Goal: Book appointment/travel/reservation

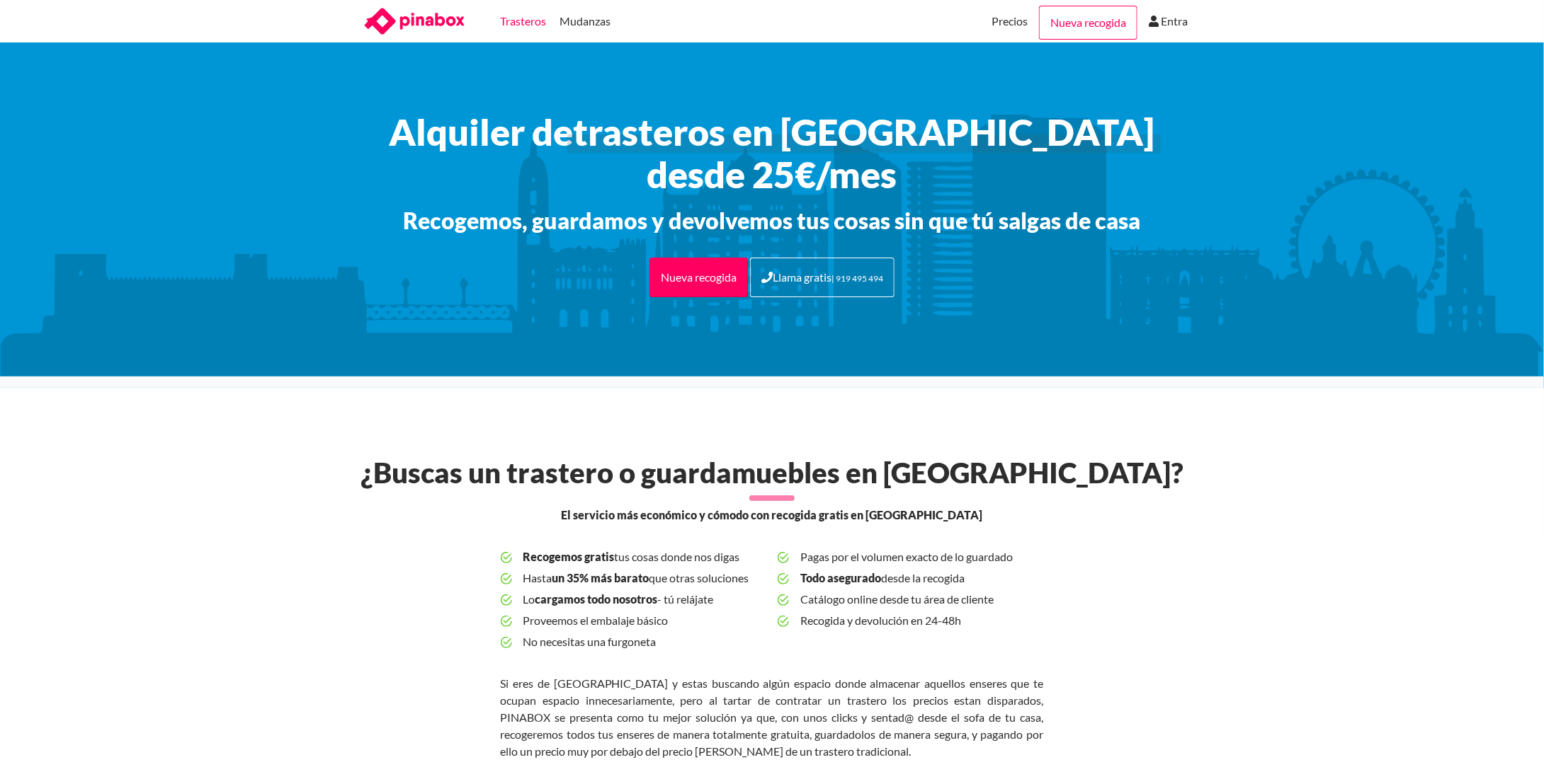
click at [521, 20] on link "Trasteros" at bounding box center [523, 21] width 46 height 42
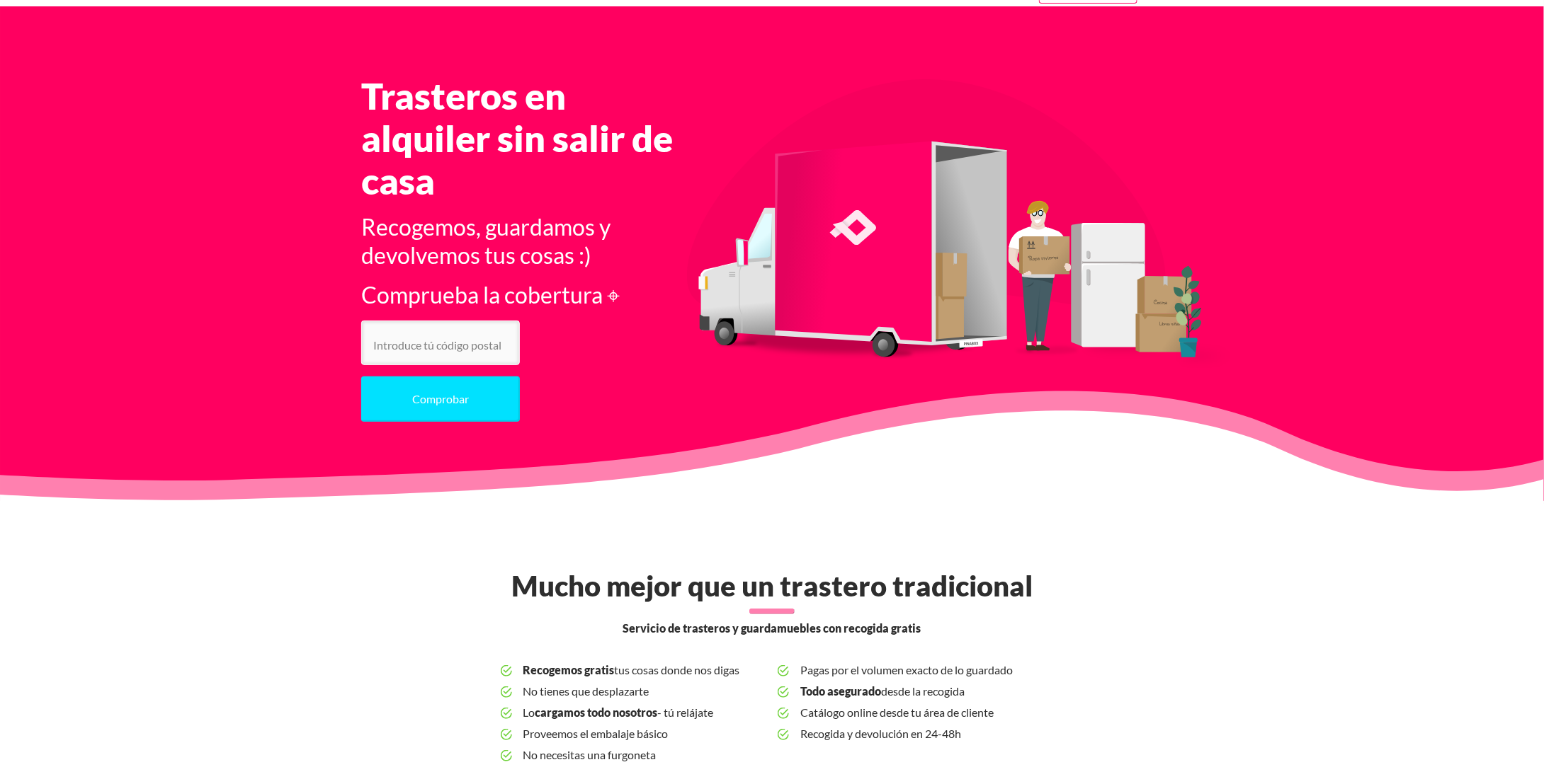
scroll to position [142, 0]
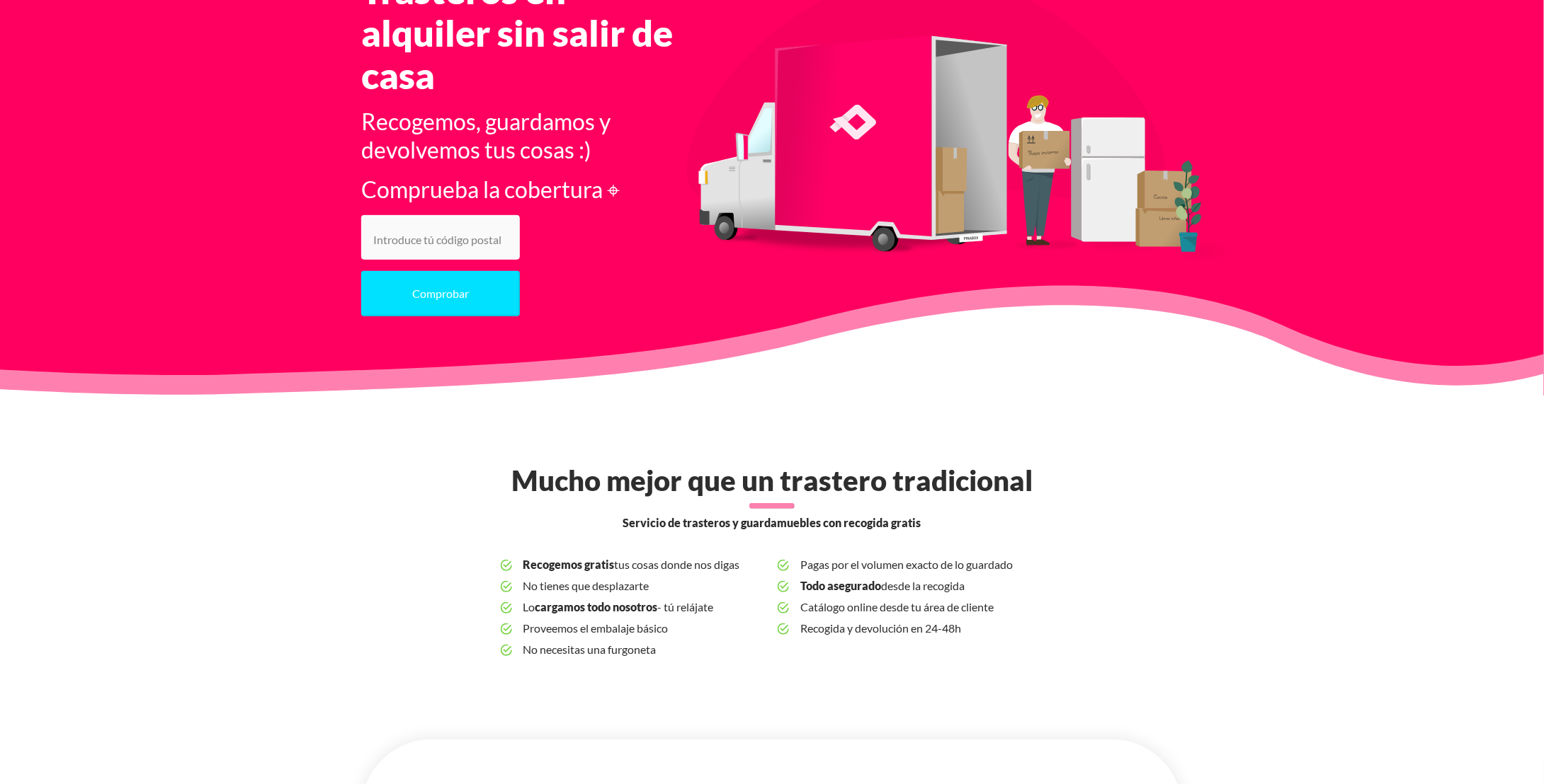
click at [459, 236] on input "number" at bounding box center [441, 237] width 159 height 45
type input "29012"
click at [361, 271] on button "Comprobar" at bounding box center [441, 294] width 159 height 45
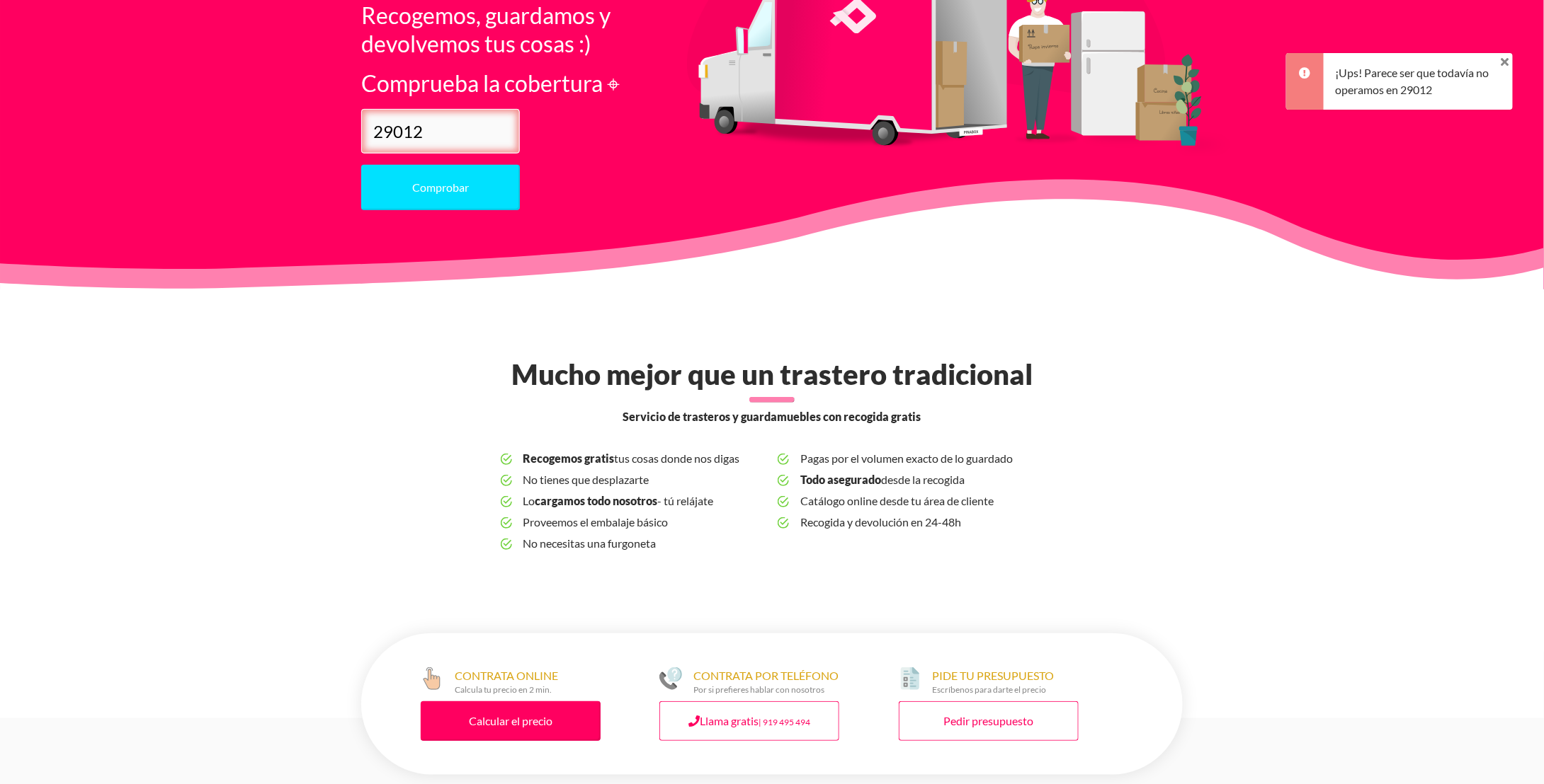
scroll to position [283, 0]
